Goal: Information Seeking & Learning: Learn about a topic

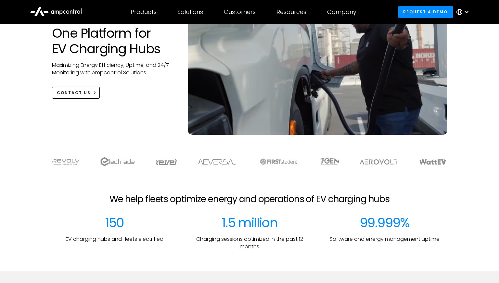
scroll to position [173, 0]
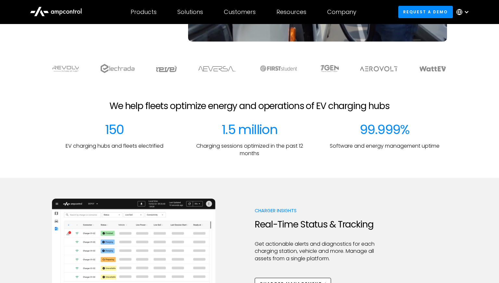
click at [303, 222] on h2 "Real-Time Status & Tracking" at bounding box center [317, 224] width 125 height 11
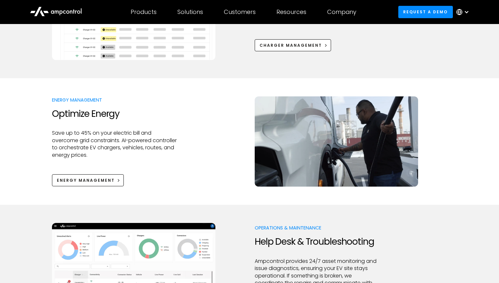
scroll to position [629, 0]
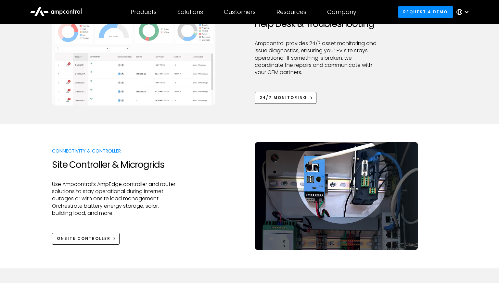
click at [127, 173] on div at bounding box center [114, 175] width 125 height 10
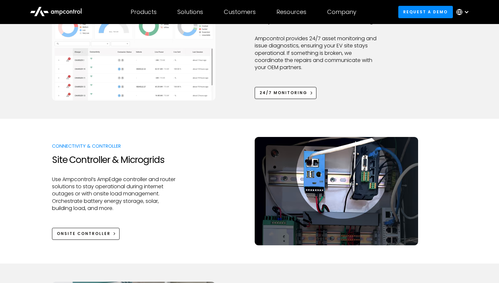
scroll to position [634, 0]
click at [117, 180] on p "Use Ampcontrol’s AmpEdge controller and router solutions to stay operational du…" at bounding box center [114, 194] width 125 height 36
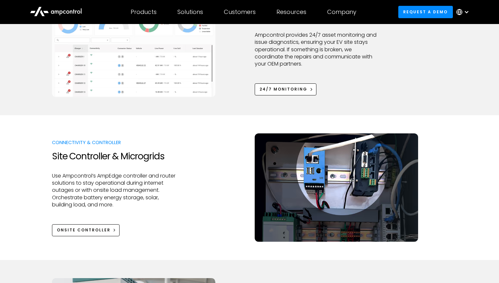
scroll to position [638, 0]
click at [117, 182] on p "Use Ampcontrol’s AmpEdge controller and router solutions to stay operational du…" at bounding box center [114, 190] width 125 height 36
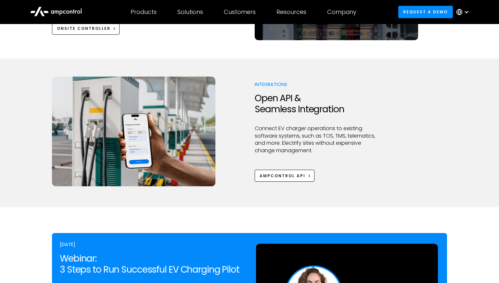
scroll to position [859, 0]
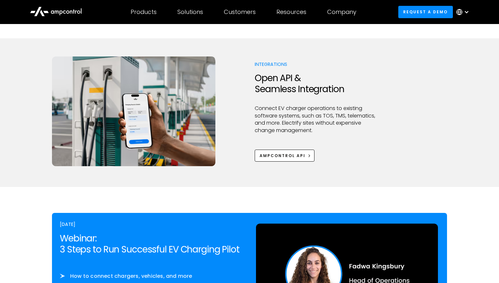
click at [308, 130] on p "Connect EV charger operations to existing software systems, such as TOS, TMS, t…" at bounding box center [317, 119] width 125 height 29
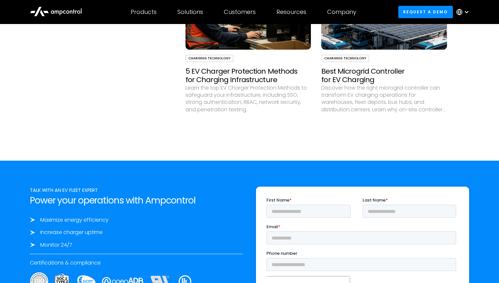
scroll to position [1999, 0]
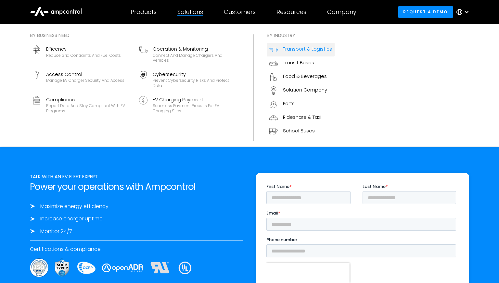
click at [304, 51] on div "Transport & Logistics" at bounding box center [307, 48] width 49 height 7
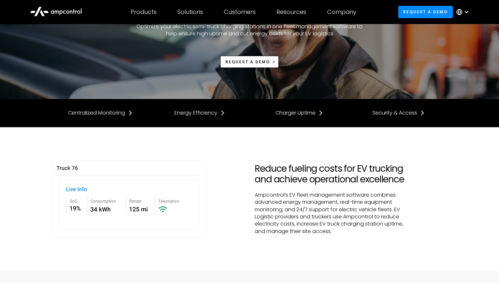
scroll to position [73, 0]
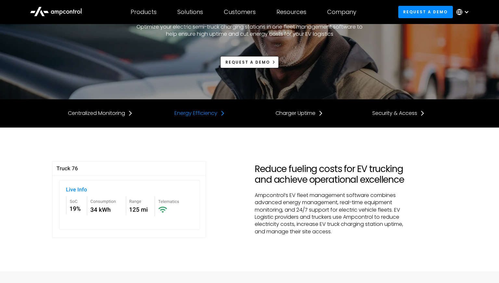
click at [201, 112] on div "Energy Efficiency" at bounding box center [195, 113] width 43 height 7
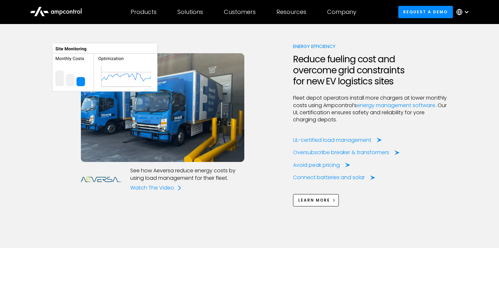
scroll to position [766, 0]
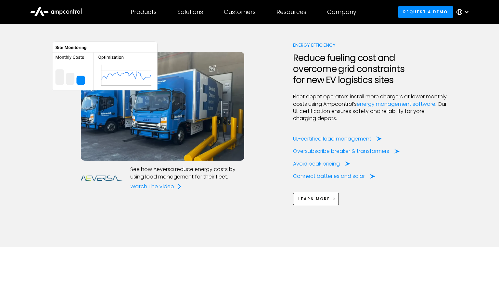
click at [337, 80] on h2 "Reduce fueling cost and overcome grid constraints for new EV logistics sites" at bounding box center [370, 69] width 154 height 33
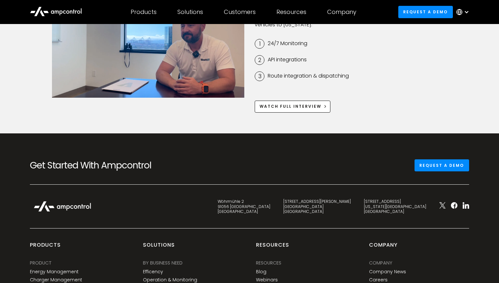
scroll to position [1970, 0]
